Goal: Task Accomplishment & Management: Use online tool/utility

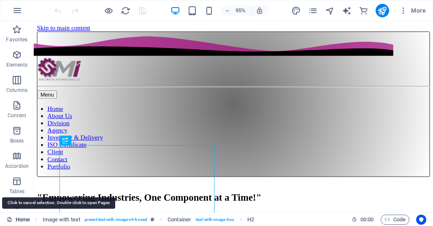
click at [23, 221] on link "Home" at bounding box center [18, 220] width 23 height 10
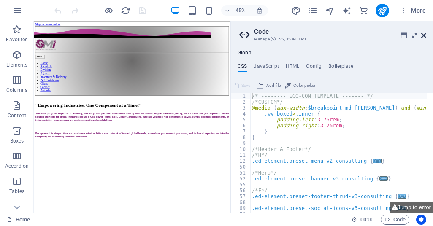
click at [425, 36] on icon at bounding box center [423, 35] width 5 height 7
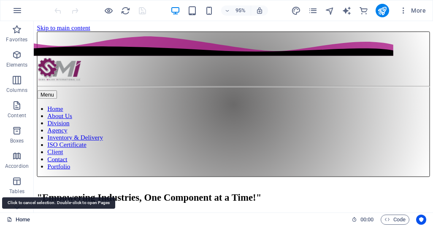
click at [20, 219] on link "Home" at bounding box center [18, 220] width 23 height 10
drag, startPoint x: 20, startPoint y: 219, endPoint x: 44, endPoint y: 213, distance: 24.8
click at [19, 219] on link "Home" at bounding box center [18, 220] width 23 height 10
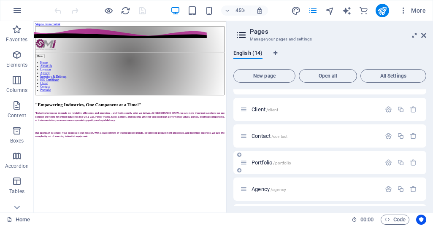
scroll to position [127, 0]
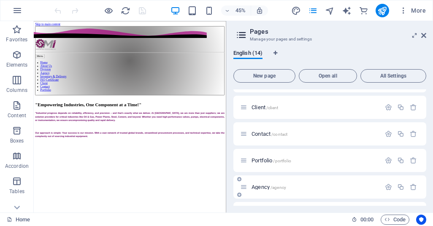
click at [257, 190] on span "Agency /agency" at bounding box center [269, 187] width 35 height 6
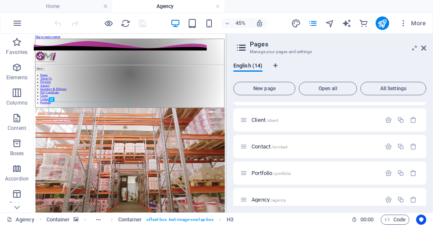
scroll to position [0, 0]
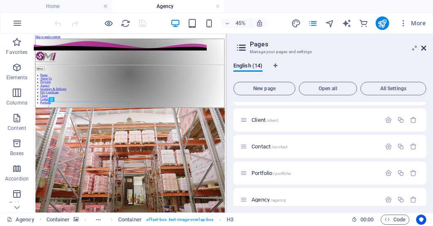
drag, startPoint x: 424, startPoint y: 47, endPoint x: 409, endPoint y: 15, distance: 35.7
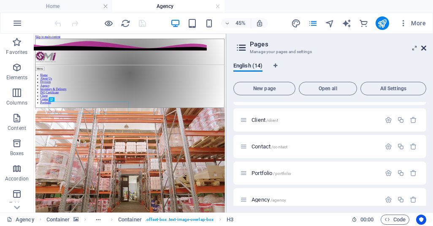
click at [424, 47] on icon at bounding box center [423, 48] width 5 height 7
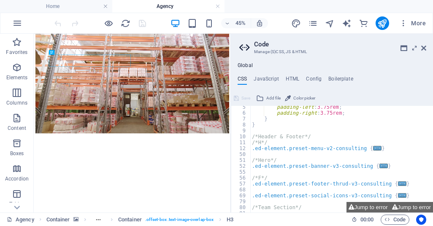
scroll to position [25, 0]
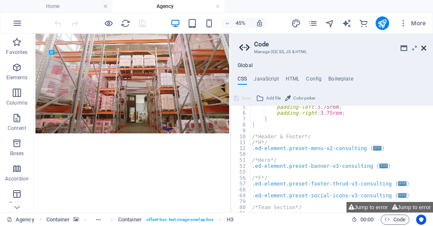
drag, startPoint x: 425, startPoint y: 47, endPoint x: 411, endPoint y: 14, distance: 35.5
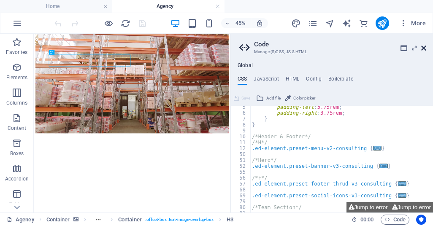
click at [425, 47] on icon at bounding box center [423, 48] width 5 height 7
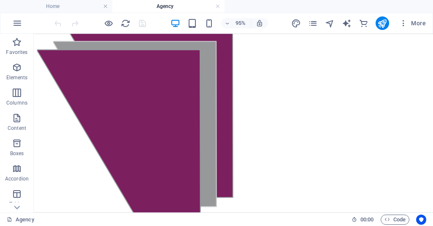
scroll to position [615, 0]
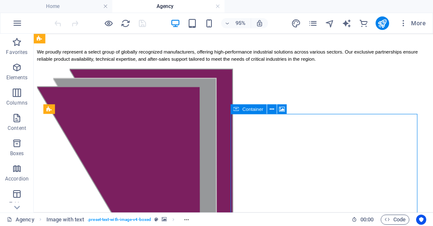
select select "px"
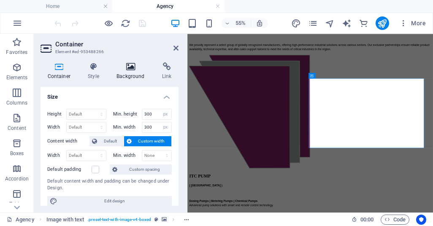
click at [129, 67] on icon at bounding box center [131, 66] width 42 height 8
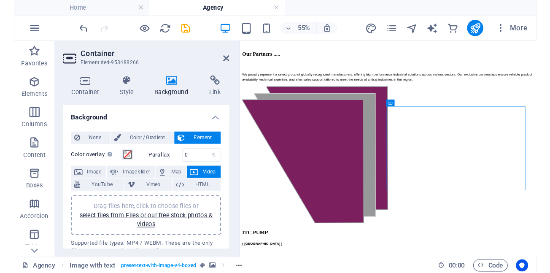
scroll to position [572, 0]
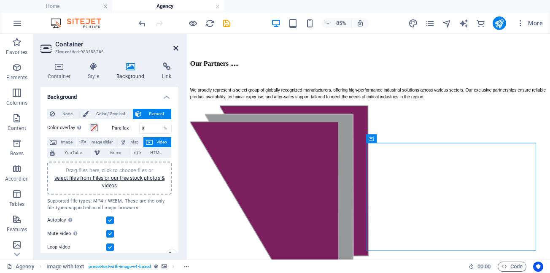
click at [176, 47] on icon at bounding box center [175, 48] width 5 height 7
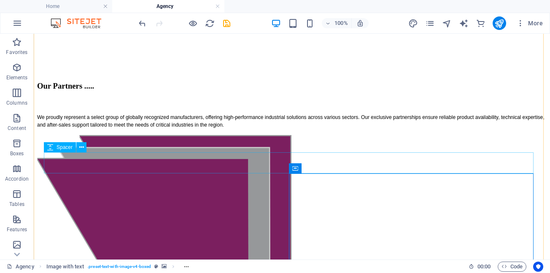
scroll to position [615, 0]
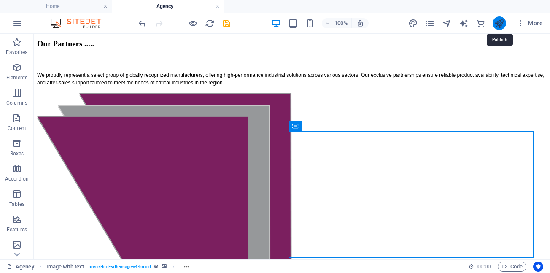
click at [433, 24] on icon "publish" at bounding box center [500, 24] width 10 height 10
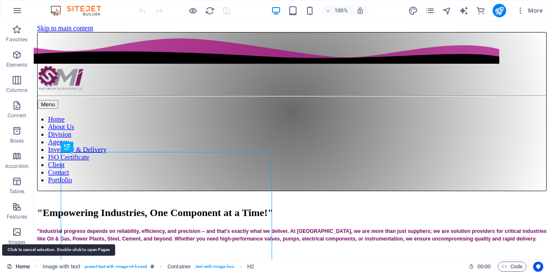
click at [21, 268] on link "Home" at bounding box center [18, 267] width 23 height 10
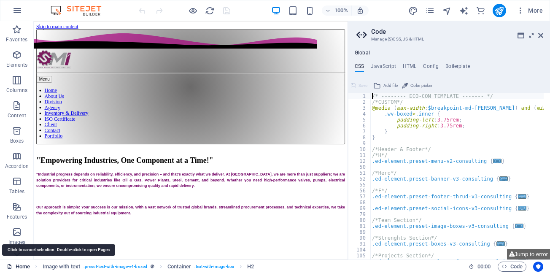
click at [21, 268] on link "Home" at bounding box center [18, 267] width 23 height 10
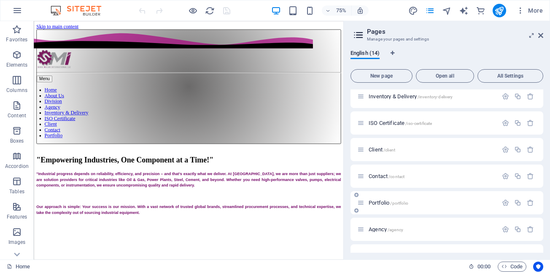
scroll to position [127, 0]
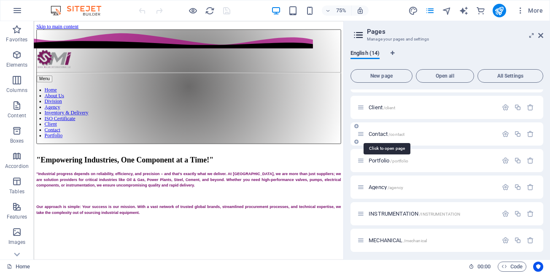
click at [378, 133] on span "Contact /contact" at bounding box center [387, 134] width 36 height 6
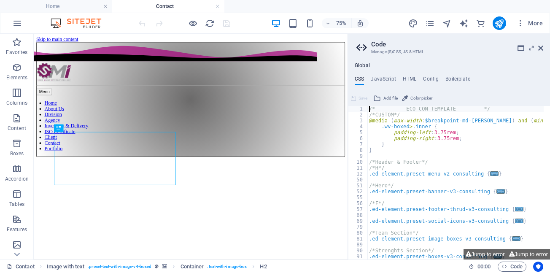
scroll to position [0, 0]
drag, startPoint x: 541, startPoint y: 50, endPoint x: 452, endPoint y: 45, distance: 89.2
click at [541, 50] on icon at bounding box center [541, 48] width 5 height 7
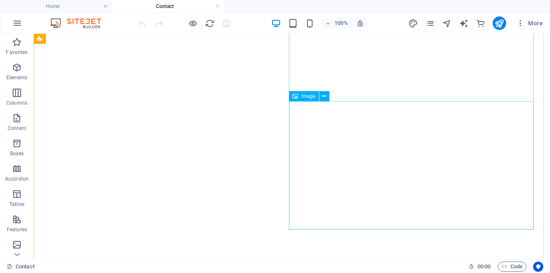
scroll to position [338, 0]
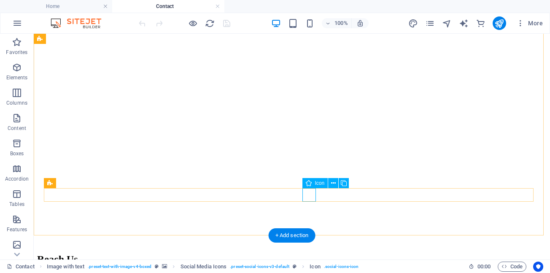
select select "xMidYMid"
select select "px"
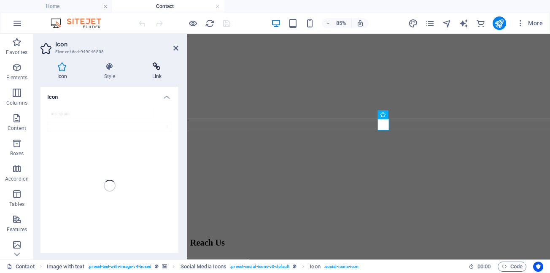
click at [156, 67] on icon at bounding box center [156, 66] width 43 height 8
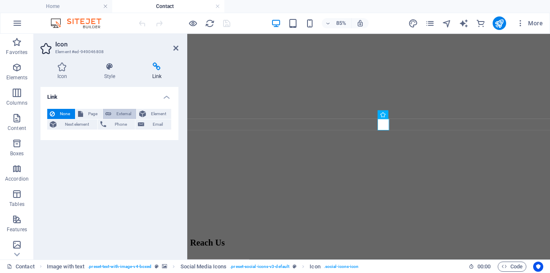
click at [119, 114] on span "External" at bounding box center [124, 114] width 20 height 10
select select "blank"
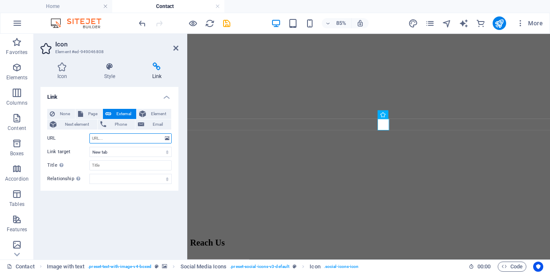
click at [125, 138] on input "URL" at bounding box center [130, 138] width 82 height 10
paste input "@SAMAMAJAN(SMI)"
type input "@SAMAMAJAN(SMI)"
click at [175, 49] on icon at bounding box center [175, 48] width 5 height 7
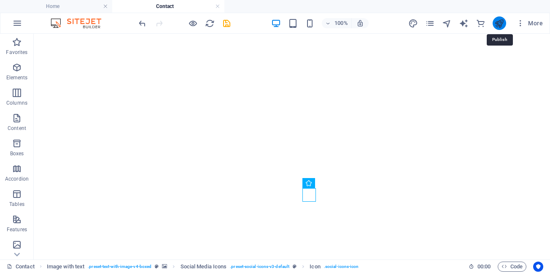
click at [499, 25] on icon "publish" at bounding box center [500, 24] width 10 height 10
checkbox input "false"
